Goal: Transaction & Acquisition: Purchase product/service

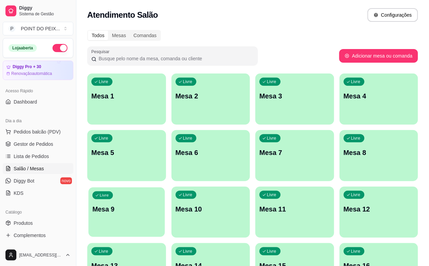
click at [161, 205] on p "Mesa 9" at bounding box center [126, 209] width 68 height 9
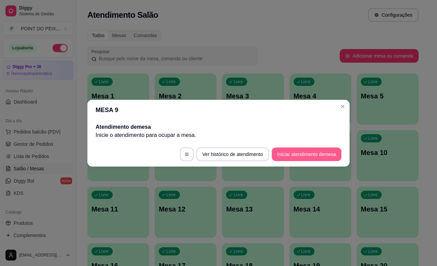
click at [292, 154] on button "Iniciar atendimento de mesa" at bounding box center [307, 155] width 70 height 14
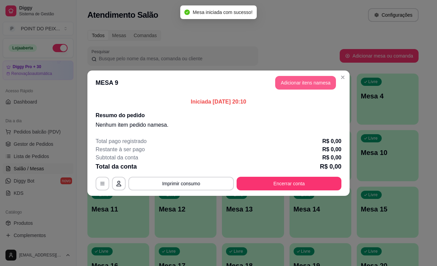
click at [311, 84] on button "Adicionar itens na mesa" at bounding box center [305, 83] width 61 height 14
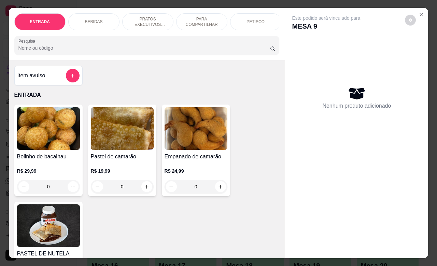
click at [254, 19] on p "PETISCO" at bounding box center [255, 21] width 18 height 5
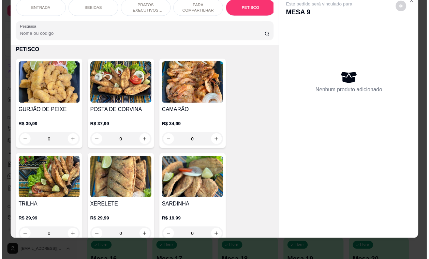
scroll to position [1775, 0]
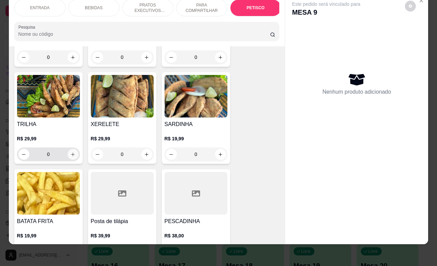
click at [70, 155] on icon "increase-product-quantity" at bounding box center [72, 154] width 5 height 5
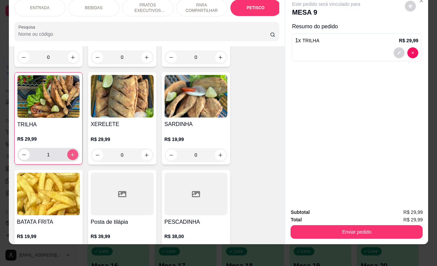
type input "1"
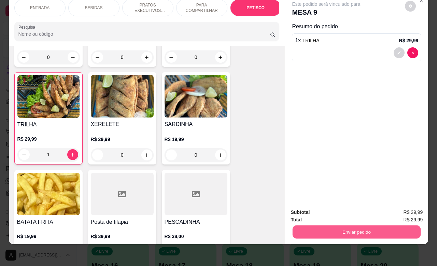
click at [348, 226] on button "Enviar pedido" at bounding box center [356, 232] width 128 height 13
click at [404, 209] on button "Enviar pedido" at bounding box center [403, 208] width 39 height 13
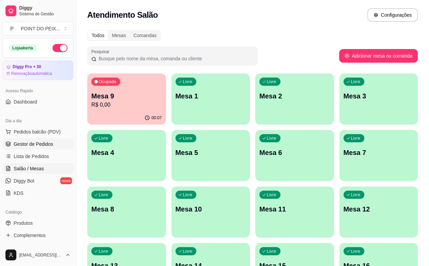
click at [36, 147] on span "Gestor de Pedidos" at bounding box center [34, 144] width 40 height 7
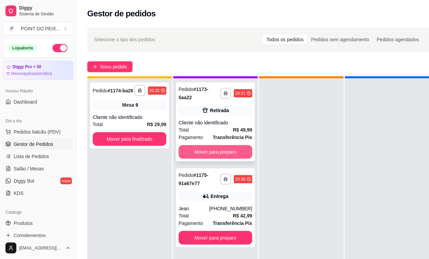
scroll to position [26, 0]
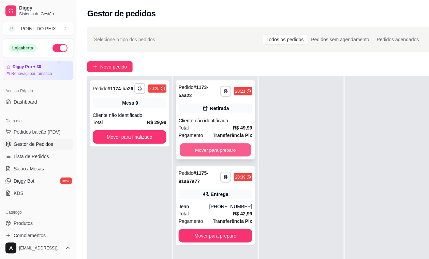
click at [224, 144] on button "Mover para preparo" at bounding box center [216, 150] width 72 height 13
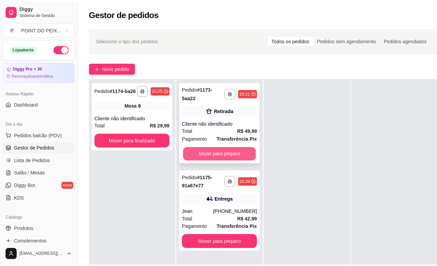
scroll to position [19, 0]
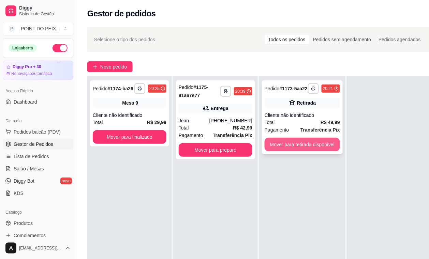
click at [288, 150] on button "Mover para retirada disponível" at bounding box center [302, 145] width 75 height 14
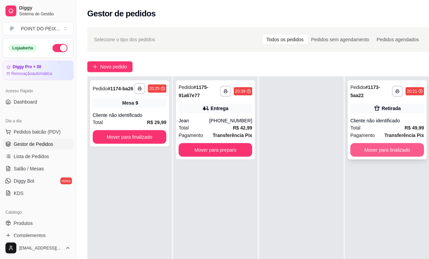
click at [386, 149] on button "Mover para finalizado" at bounding box center [388, 150] width 74 height 14
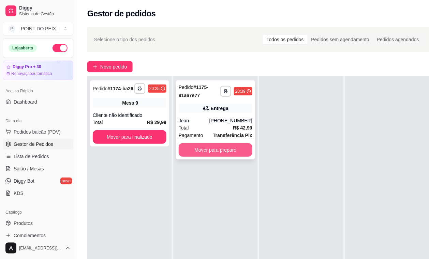
click at [217, 150] on button "Mover para preparo" at bounding box center [216, 150] width 74 height 14
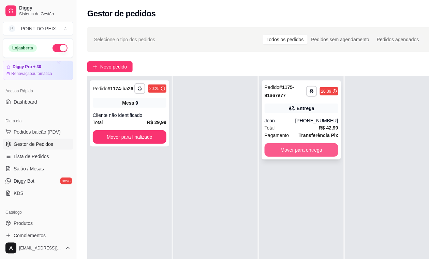
click at [284, 153] on button "Mover para entrega" at bounding box center [302, 150] width 74 height 14
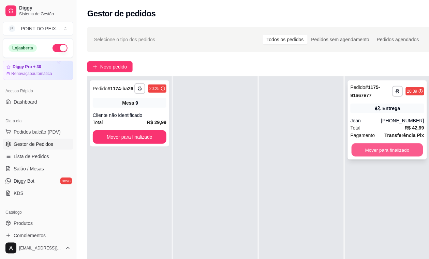
click at [383, 152] on button "Mover para finalizado" at bounding box center [388, 150] width 72 height 13
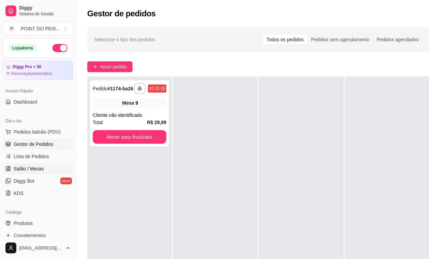
click at [32, 170] on span "Salão / Mesas" at bounding box center [29, 168] width 30 height 7
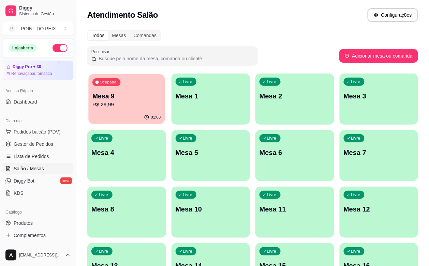
click at [103, 111] on div "Ocupada Mesa 9 R$ 29,99" at bounding box center [126, 92] width 76 height 37
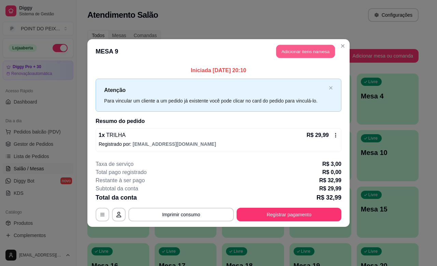
click at [292, 47] on button "Adicionar itens na mesa" at bounding box center [305, 51] width 59 height 13
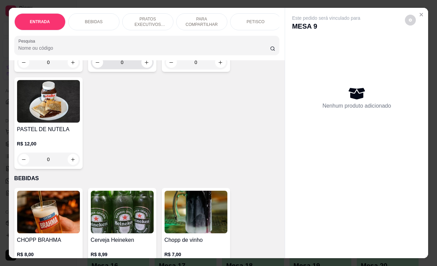
scroll to position [213, 0]
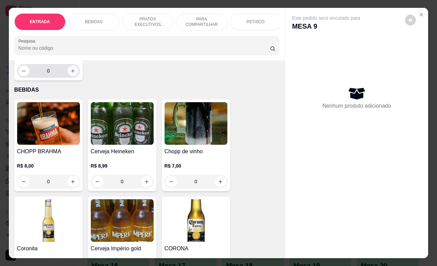
click at [70, 74] on icon "increase-product-quantity" at bounding box center [72, 71] width 5 height 5
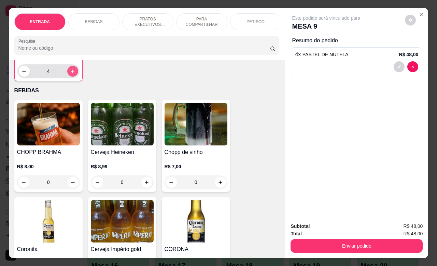
click at [70, 74] on icon "increase-product-quantity" at bounding box center [72, 71] width 5 height 5
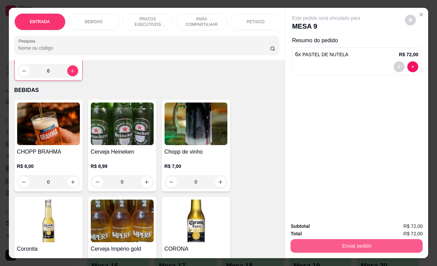
click at [376, 243] on button "Enviar pedido" at bounding box center [356, 247] width 132 height 14
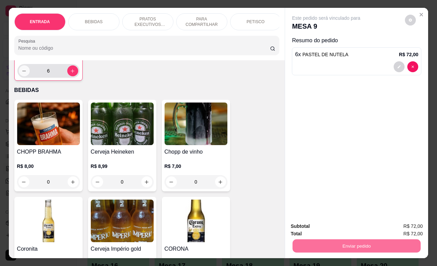
click at [20, 76] on button "decrease-product-quantity" at bounding box center [24, 71] width 11 height 11
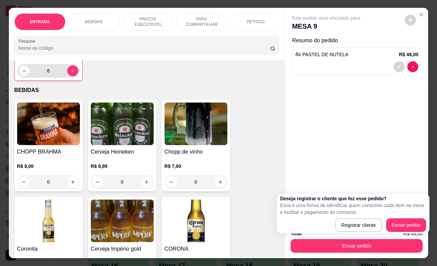
click at [20, 76] on button "decrease-product-quantity" at bounding box center [24, 71] width 11 height 11
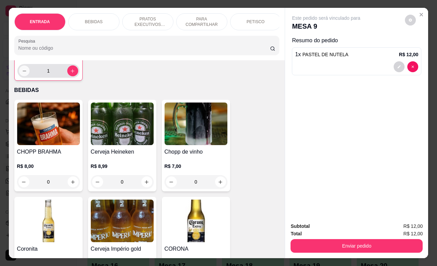
click at [20, 76] on button "decrease-product-quantity" at bounding box center [24, 71] width 11 height 11
type input "0"
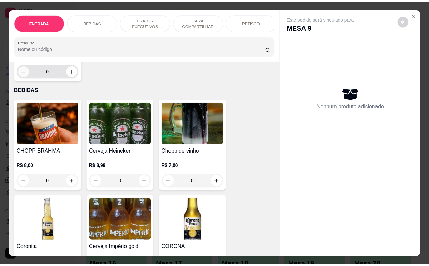
scroll to position [213, 0]
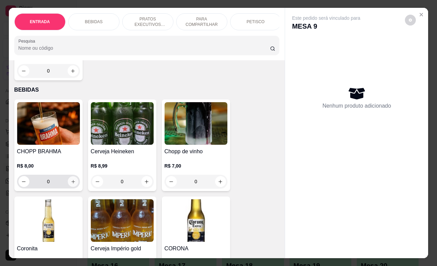
click at [68, 187] on button "increase-product-quantity" at bounding box center [73, 182] width 11 height 11
click at [70, 185] on icon "increase-product-quantity" at bounding box center [72, 181] width 5 height 5
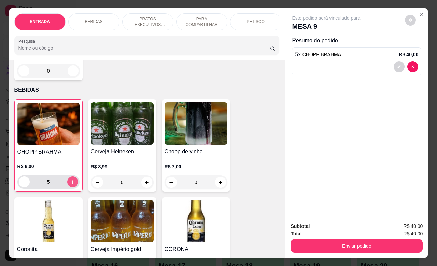
click at [70, 185] on icon "increase-product-quantity" at bounding box center [72, 182] width 5 height 5
type input "6"
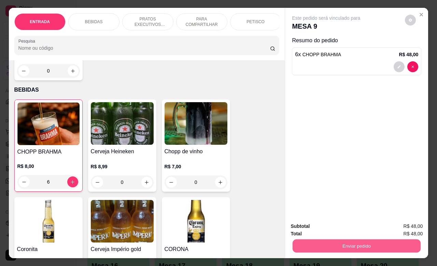
click at [330, 244] on button "Enviar pedido" at bounding box center [356, 246] width 128 height 13
click at [395, 225] on button "Enviar pedido" at bounding box center [403, 225] width 39 height 13
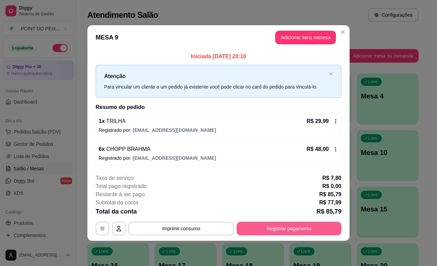
click at [296, 227] on button "Registrar pagamento" at bounding box center [288, 229] width 105 height 14
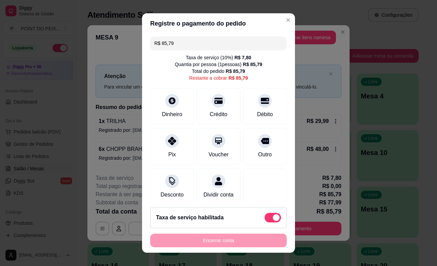
click at [264, 219] on span at bounding box center [272, 218] width 16 height 10
click at [264, 219] on input "checkbox" at bounding box center [266, 221] width 4 height 4
checkbox input "true"
type input "R$ 77,99"
checkbox input "false"
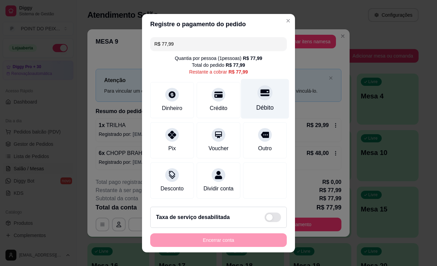
click at [259, 99] on div "Débito" at bounding box center [265, 99] width 48 height 40
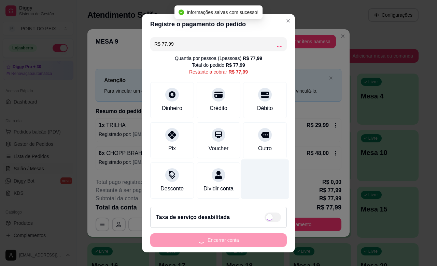
type input "R$ 0,00"
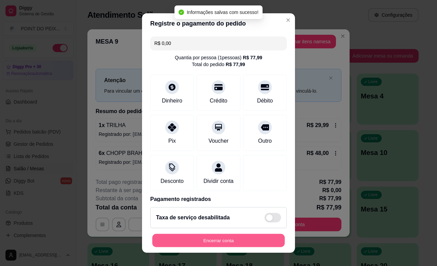
click at [255, 242] on button "Encerrar conta" at bounding box center [218, 240] width 132 height 13
